Goal: Task Accomplishment & Management: Manage account settings

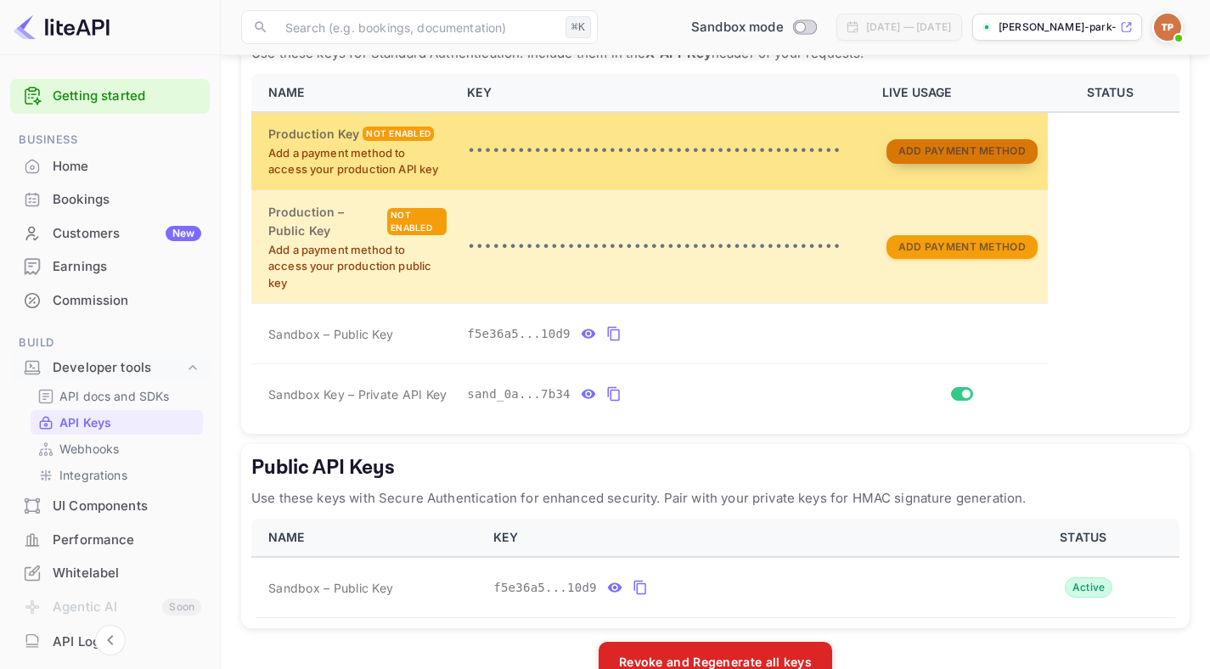
scroll to position [149, 0]
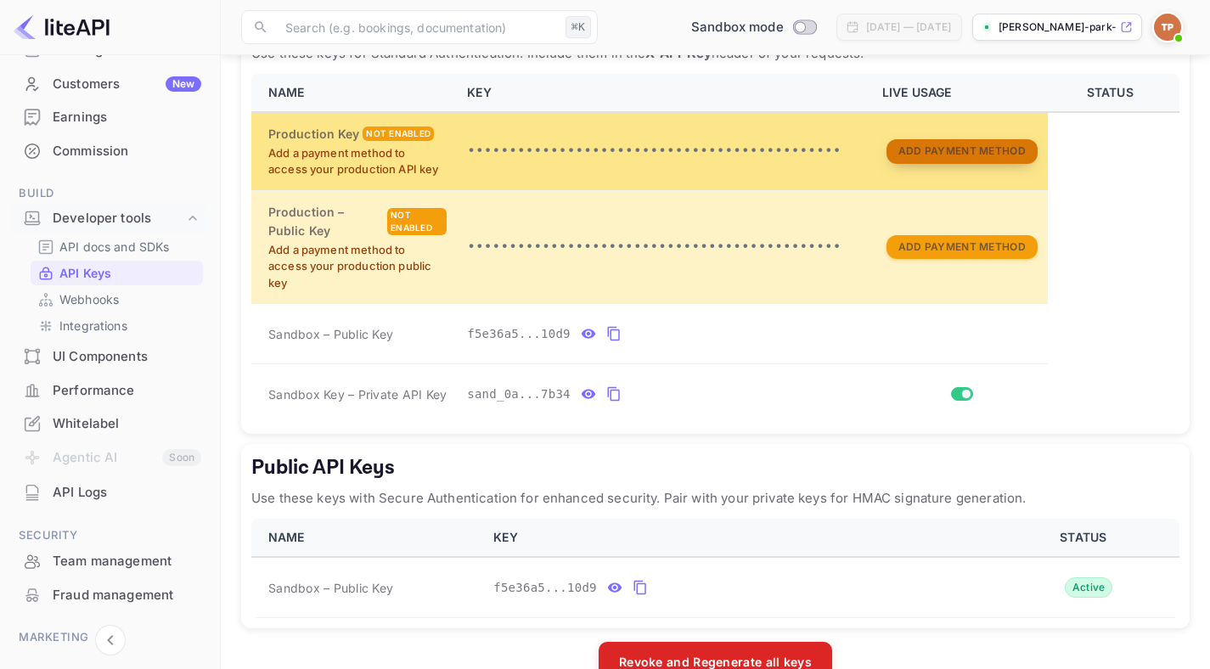
click at [931, 164] on button "Add Payment Method" at bounding box center [961, 151] width 151 height 25
